Goal: Download file/media

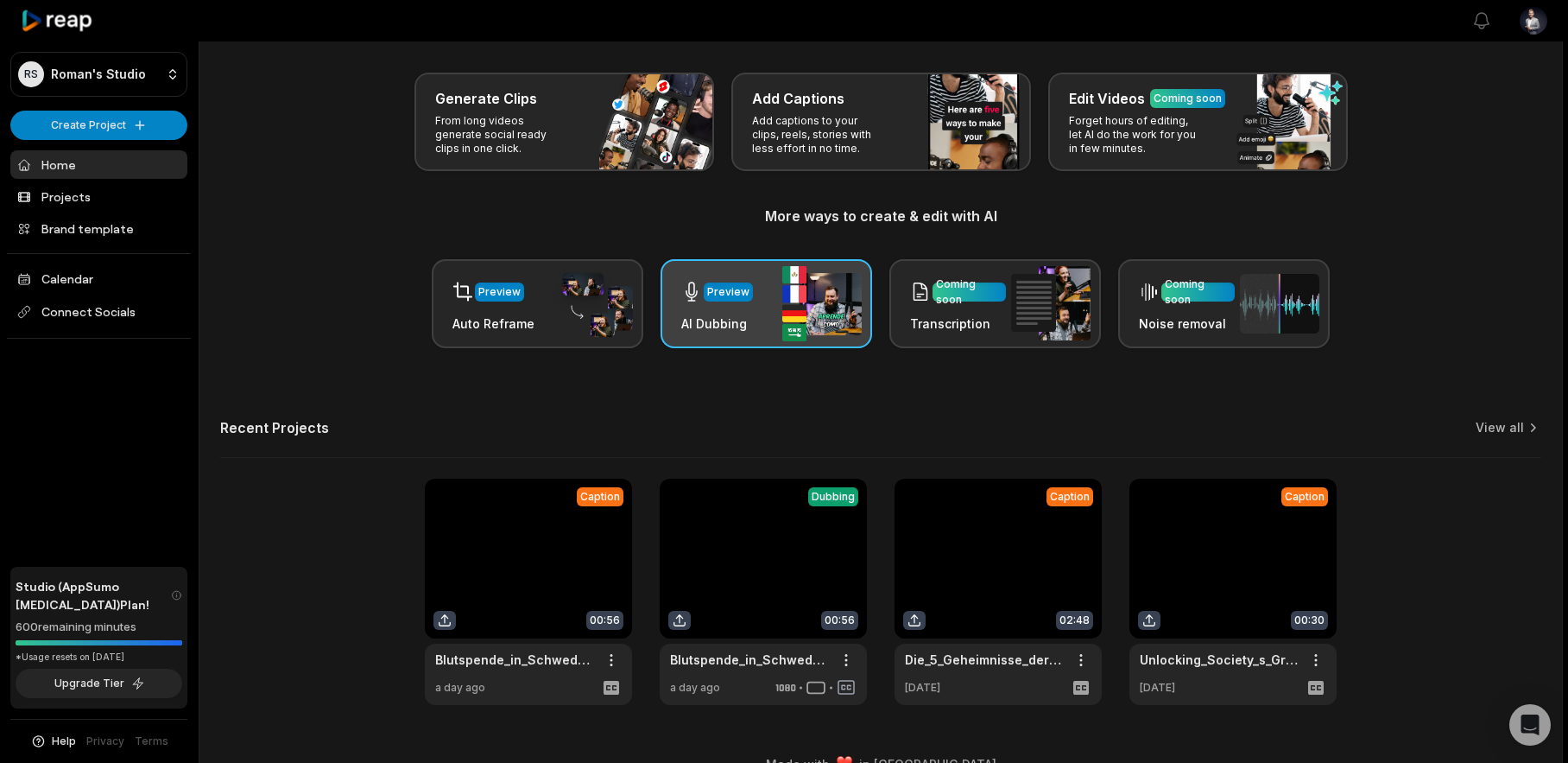
scroll to position [99, 0]
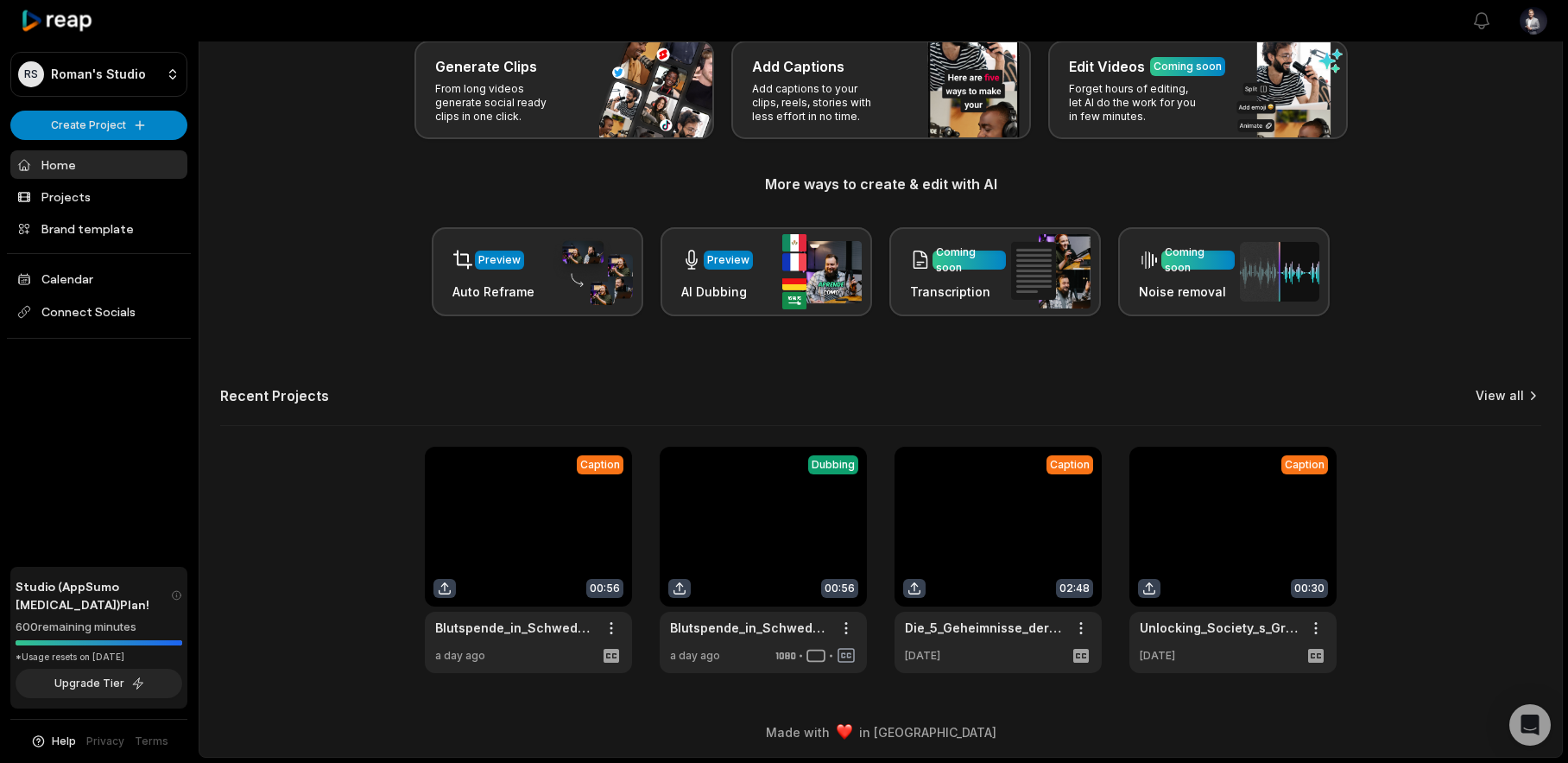
click at [1513, 390] on link "View all" at bounding box center [1500, 396] width 48 height 17
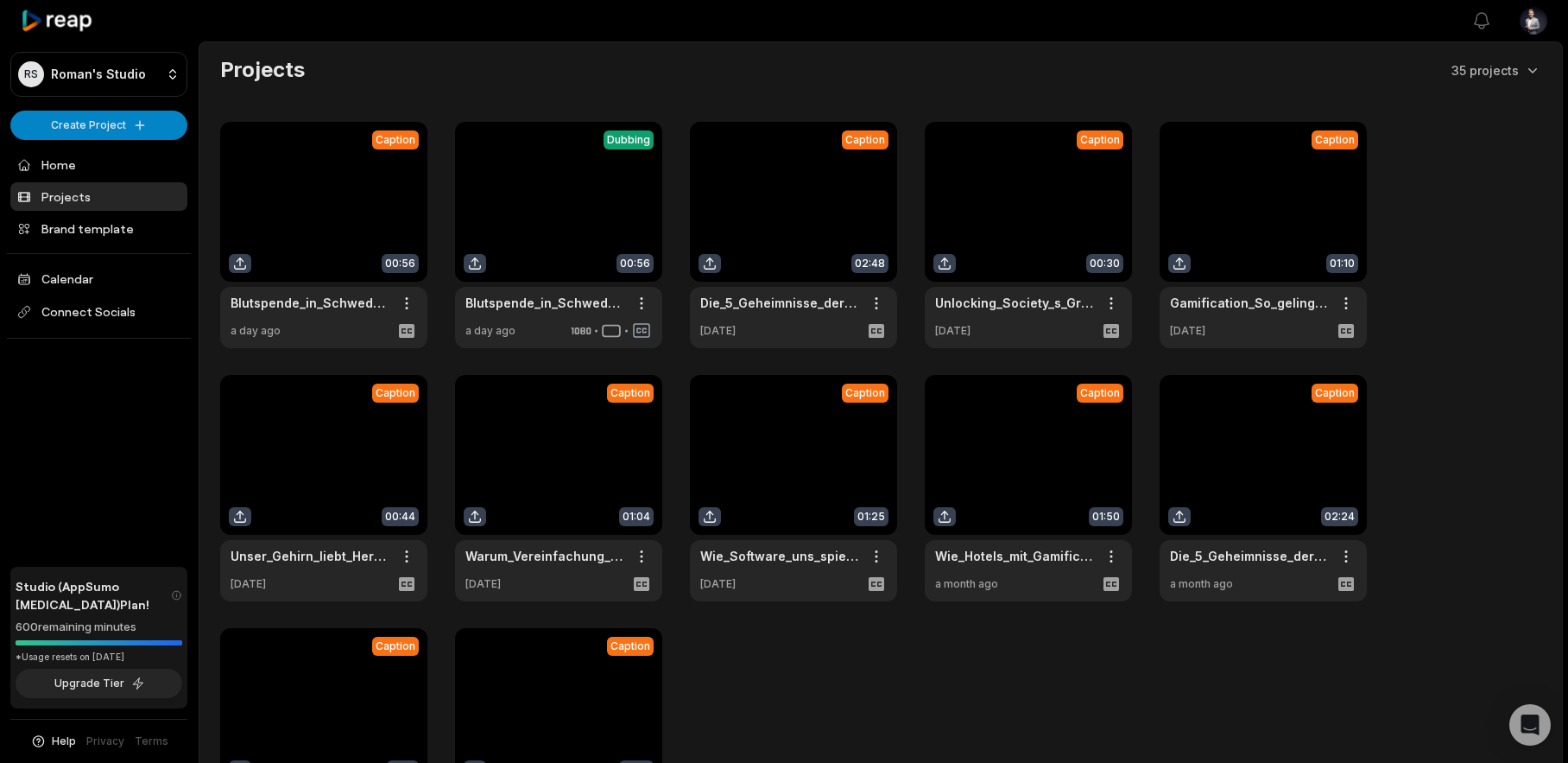
click at [517, 474] on link at bounding box center [559, 488] width 207 height 226
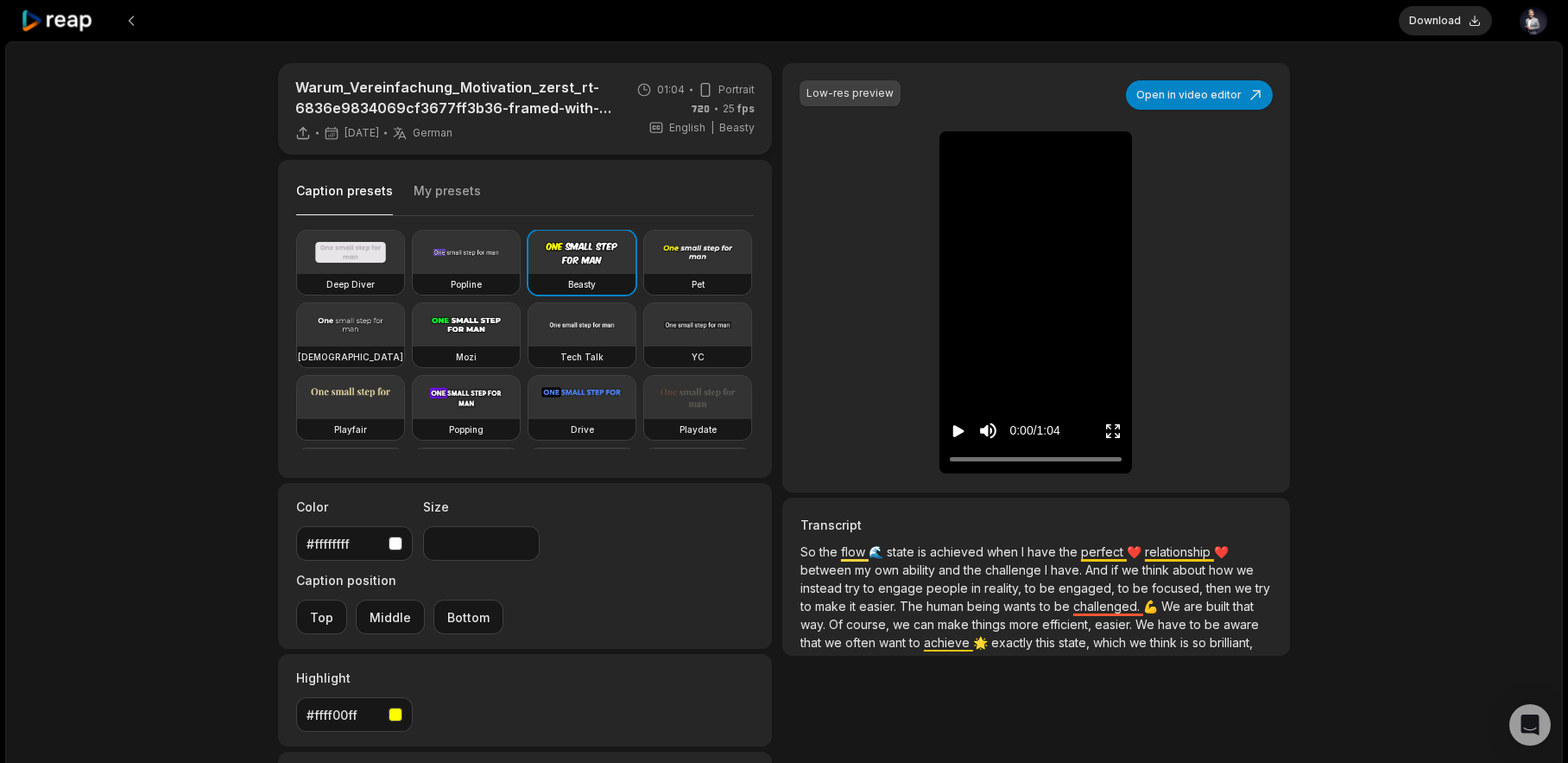
click at [962, 427] on icon "Play video" at bounding box center [958, 431] width 17 height 17
click at [960, 429] on icon "Pause video" at bounding box center [958, 431] width 17 height 17
click at [959, 428] on icon "Play video" at bounding box center [958, 431] width 11 height 12
click at [957, 432] on icon "Pause video" at bounding box center [958, 431] width 17 height 17
click at [133, 23] on button at bounding box center [131, 20] width 31 height 31
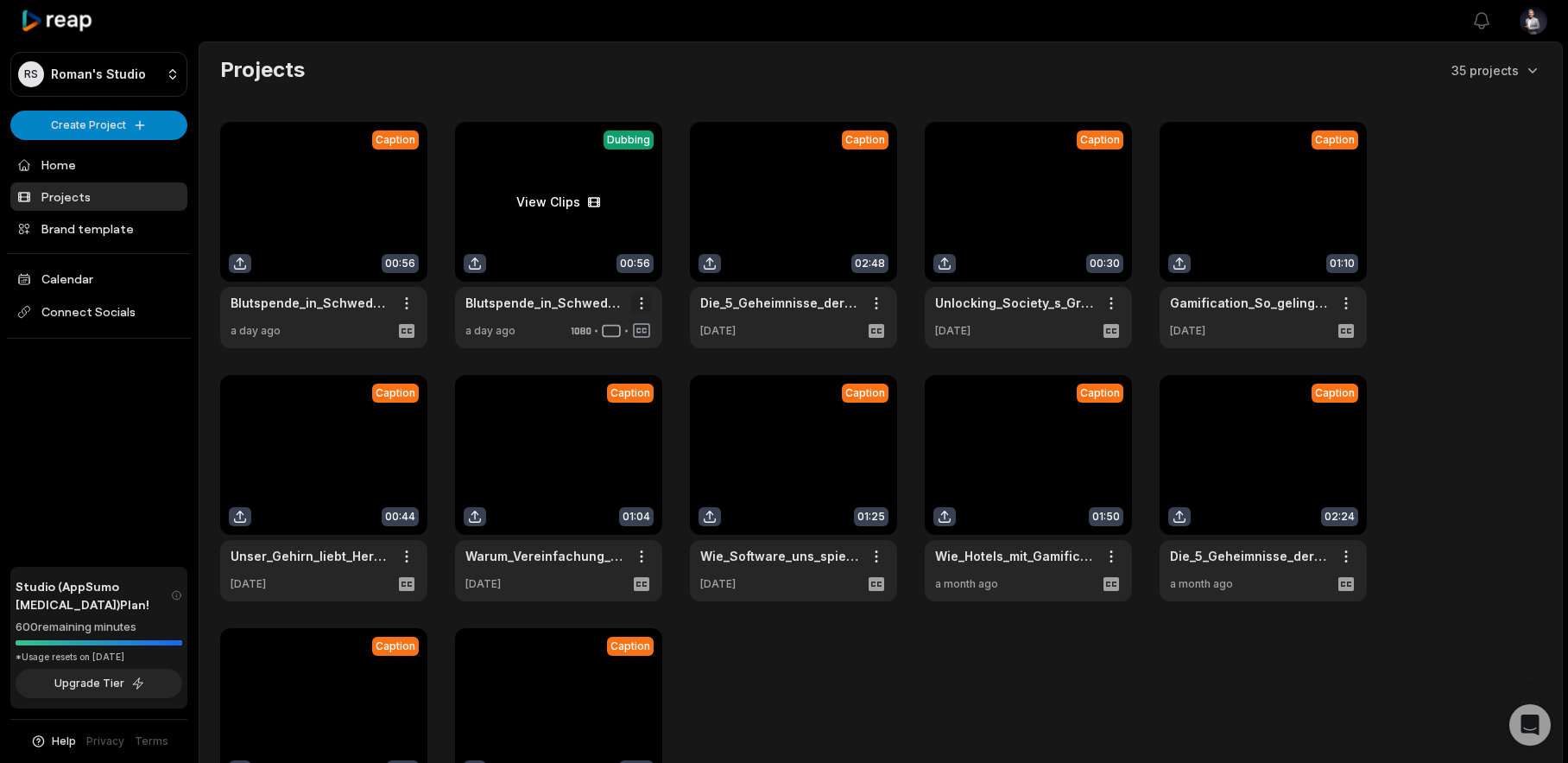
click at [636, 298] on html "[PERSON_NAME] Studio Create Project Home Projects Brand template Calendar Conne…" at bounding box center [784, 382] width 1568 height 763
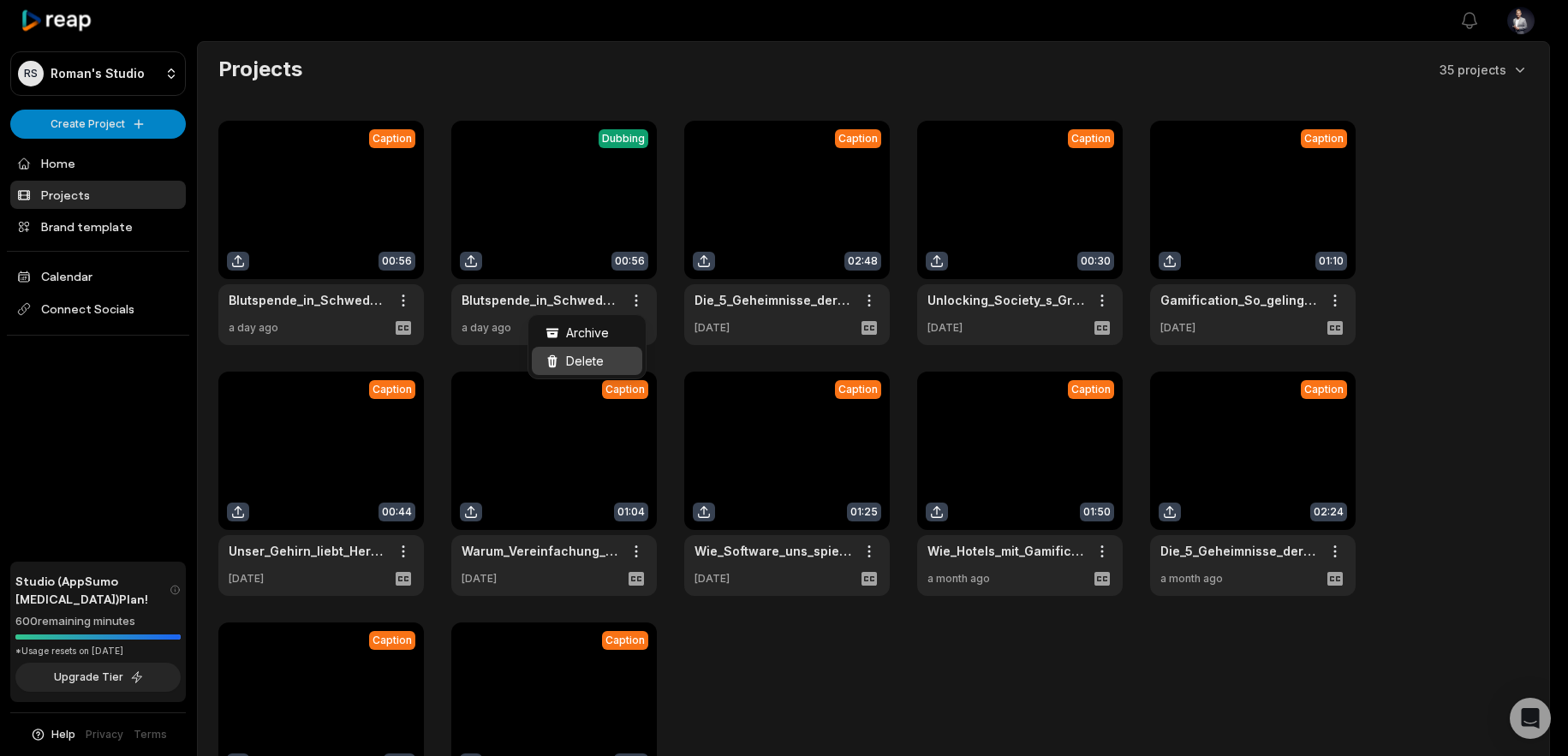
click at [583, 362] on span "Delete" at bounding box center [585, 360] width 38 height 18
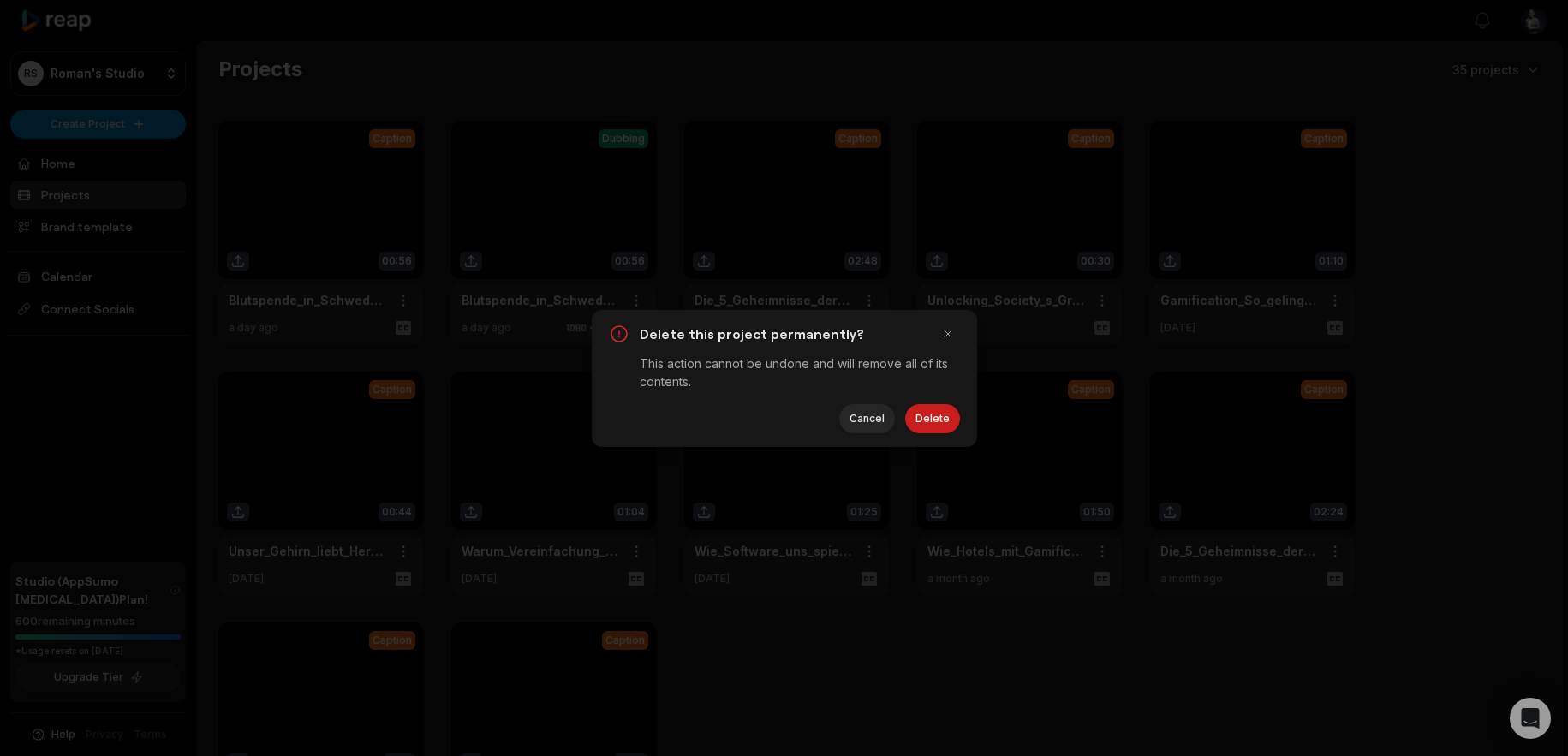
click at [941, 420] on button "Delete" at bounding box center [933, 419] width 55 height 29
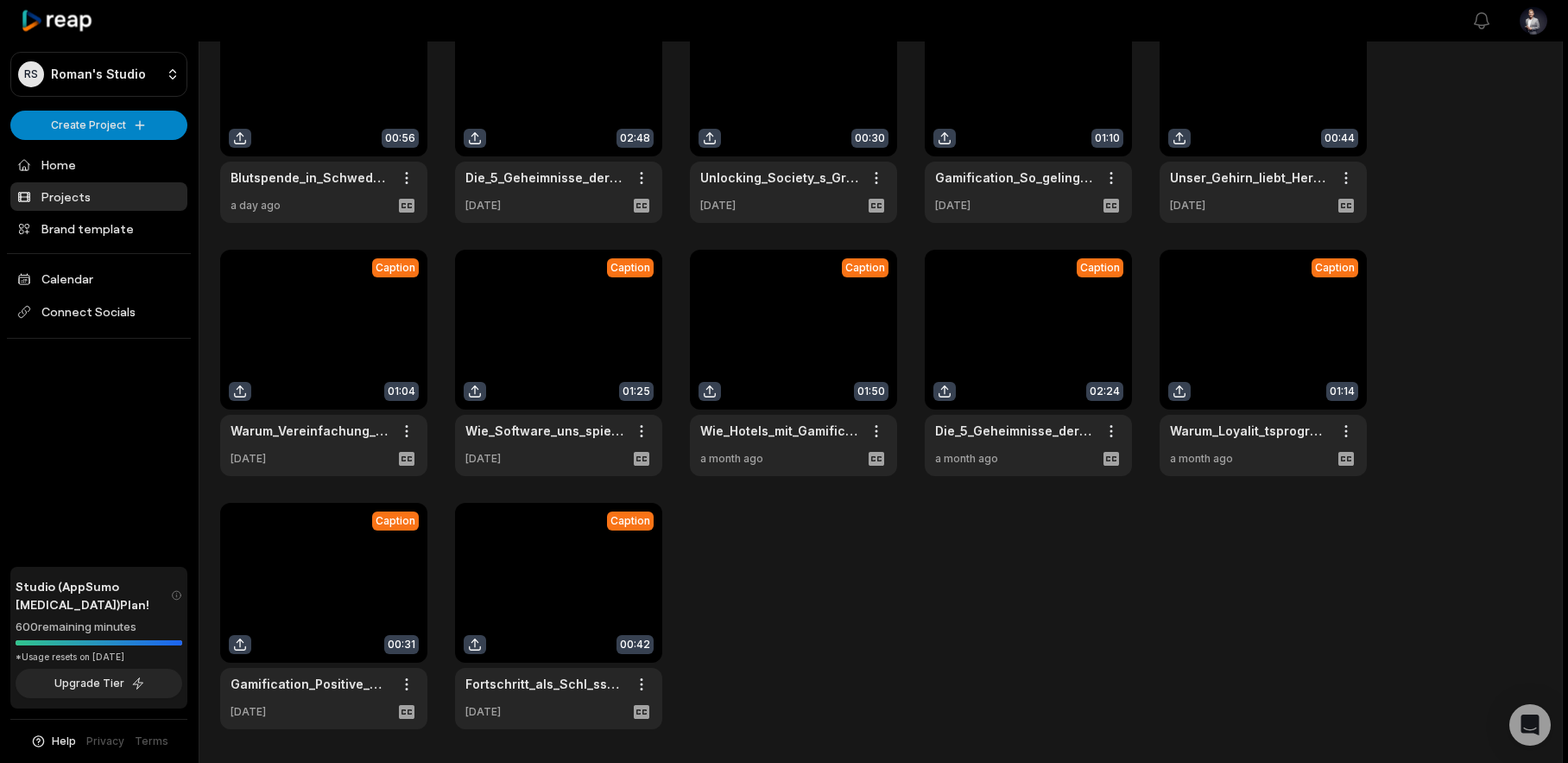
scroll to position [136, 0]
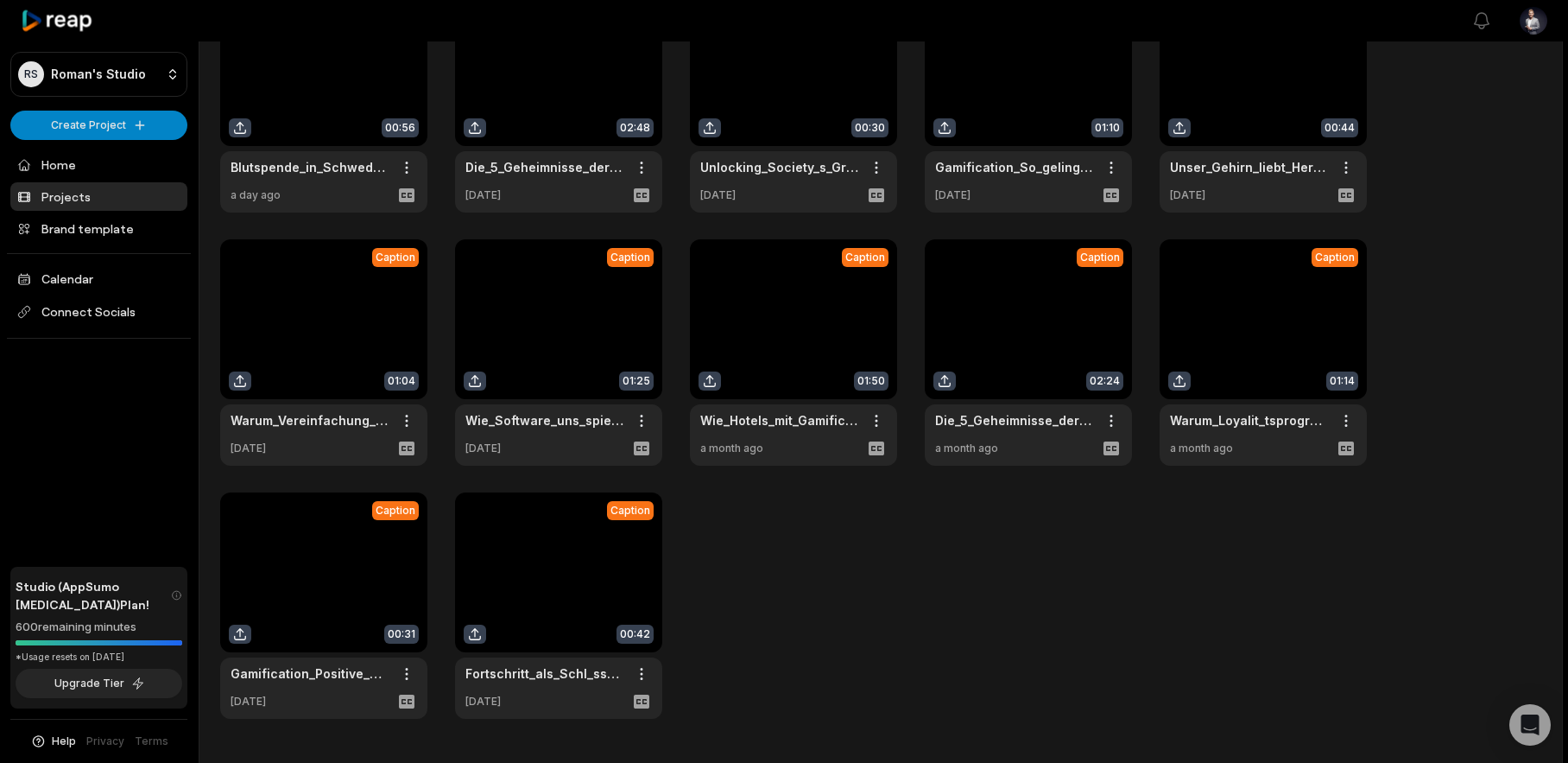
click at [523, 589] on link at bounding box center [559, 606] width 207 height 226
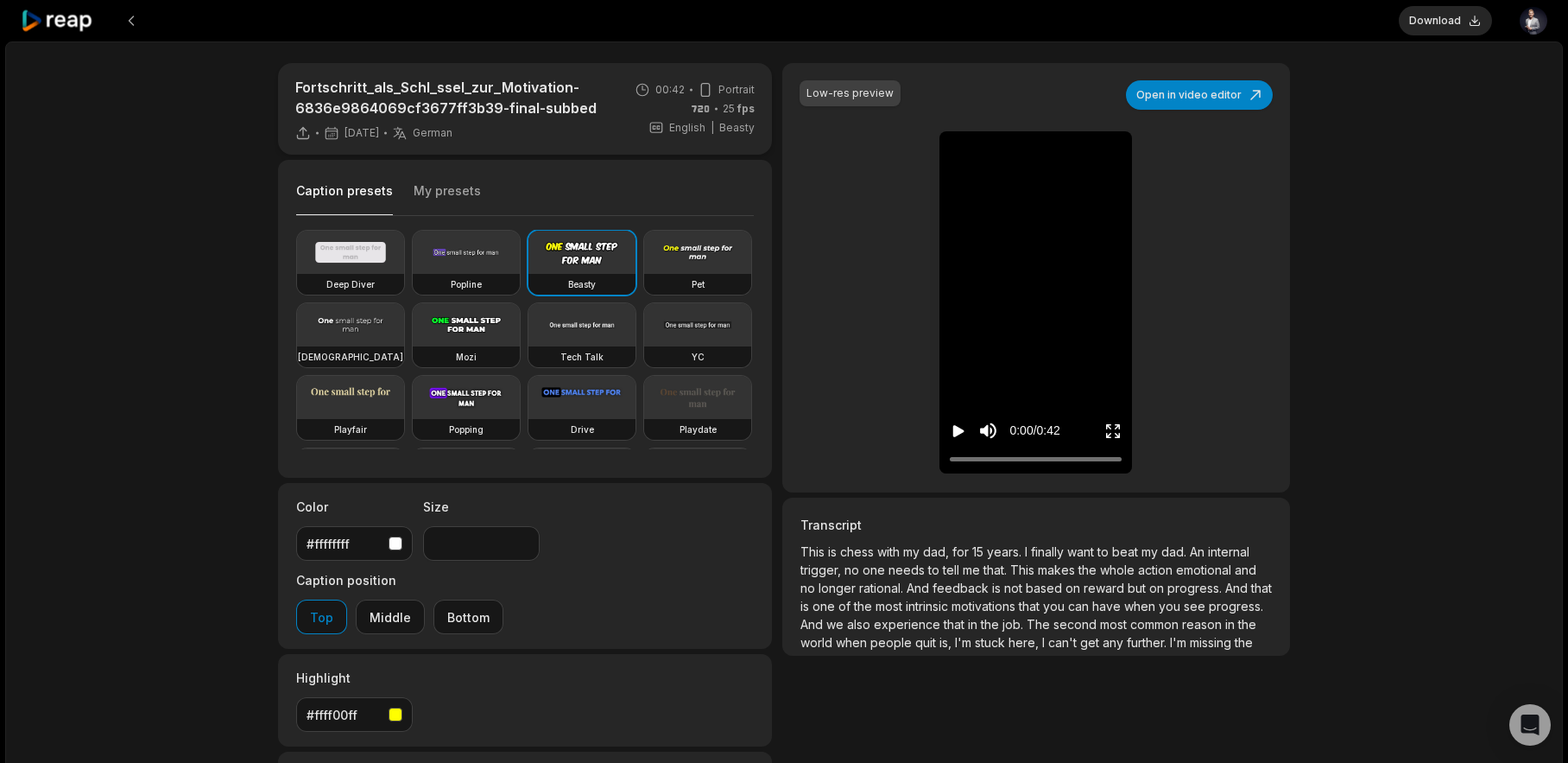
click at [954, 432] on icon "Play video" at bounding box center [958, 431] width 11 height 12
click at [957, 433] on icon "Pause video" at bounding box center [958, 431] width 17 height 17
click at [1448, 22] on button "Download" at bounding box center [1445, 20] width 93 height 29
click at [1334, 91] on div "Fortschritt_als_Schl_ssel_zur_Motivation-6836e9864069cf3677ff3b39-final-subbed …" at bounding box center [784, 517] width 1558 height 950
click at [965, 420] on button "Play video" at bounding box center [958, 431] width 17 height 32
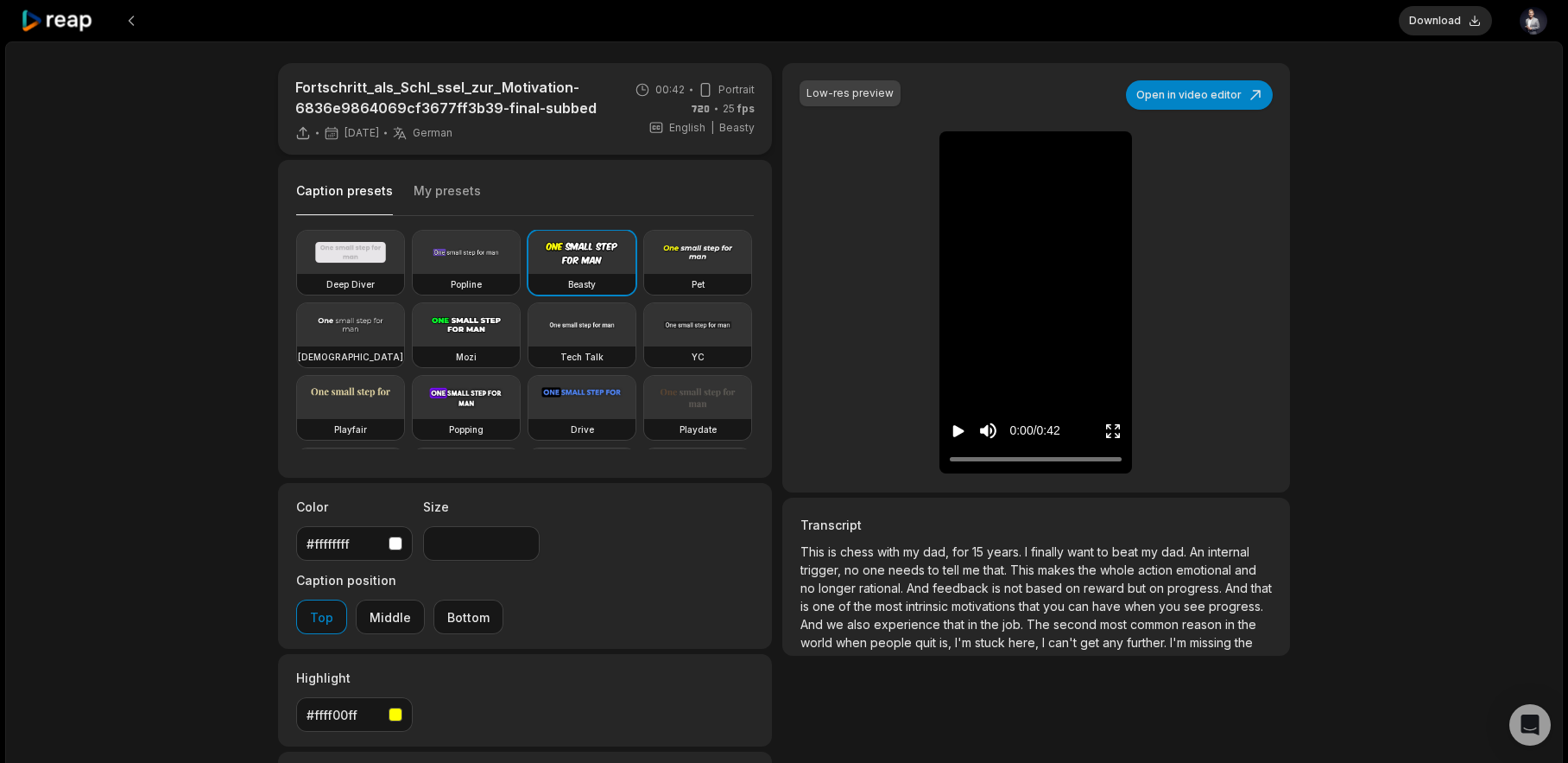
drag, startPoint x: 1055, startPoint y: 459, endPoint x: 925, endPoint y: 479, distance: 131.5
click at [926, 480] on div "Low-res preview Open in video editor This This is is chess chess with with my m…" at bounding box center [1036, 277] width 508 height 429
click at [1025, 457] on div at bounding box center [1036, 460] width 172 height 11
click at [1048, 455] on div at bounding box center [1036, 460] width 172 height 11
click at [1062, 455] on div at bounding box center [1036, 460] width 172 height 11
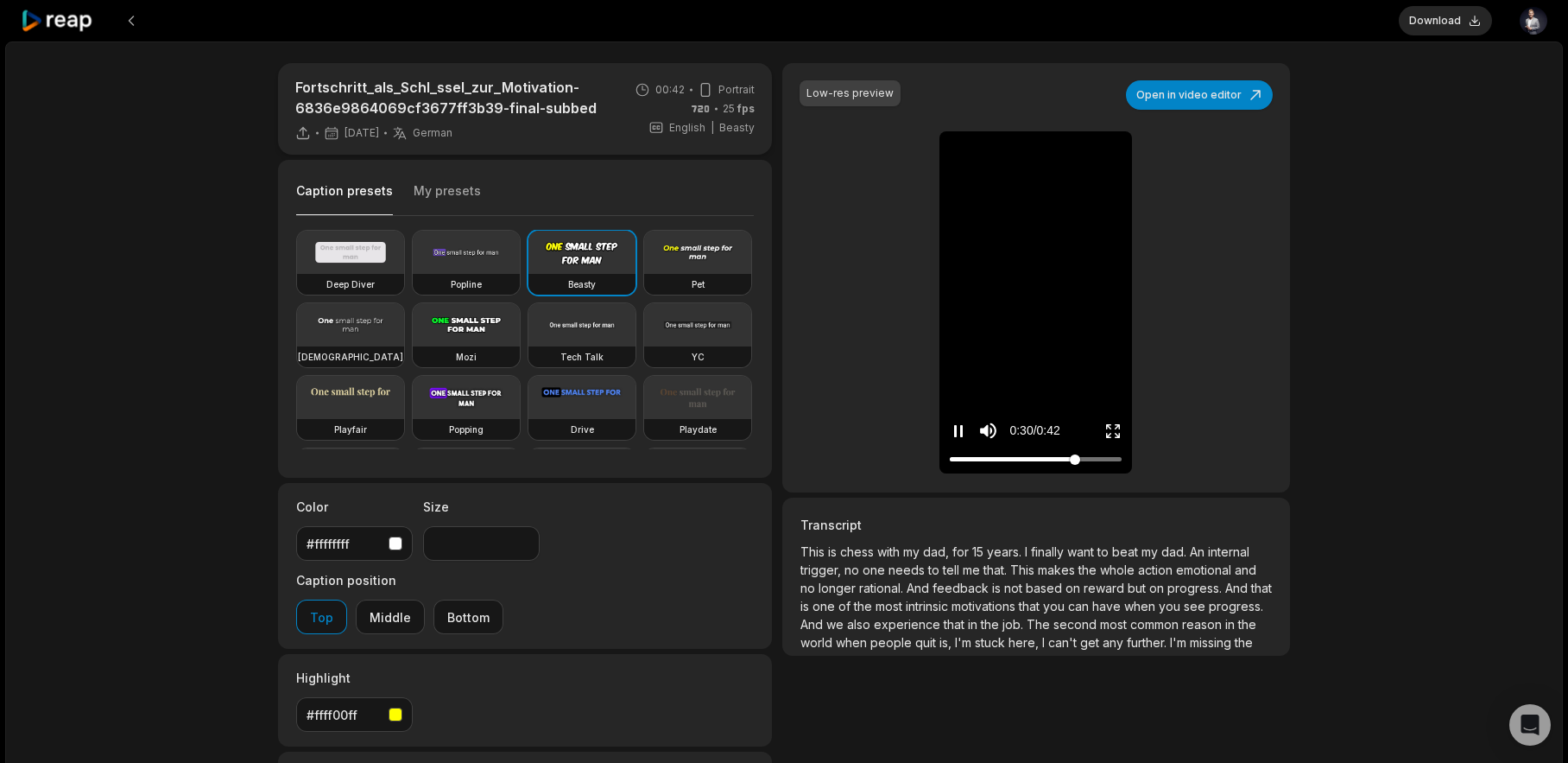
click at [1087, 457] on div at bounding box center [1036, 460] width 172 height 11
